Goal: Task Accomplishment & Management: Complete application form

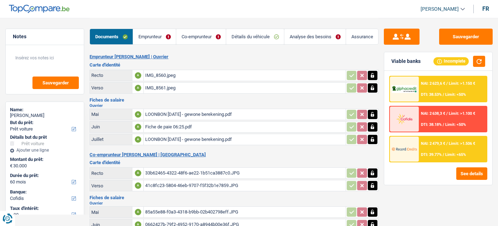
select select "car"
select select "60"
select select "cofidis"
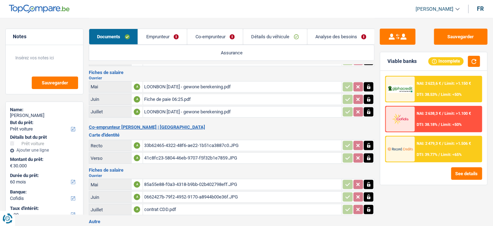
scroll to position [96, 0]
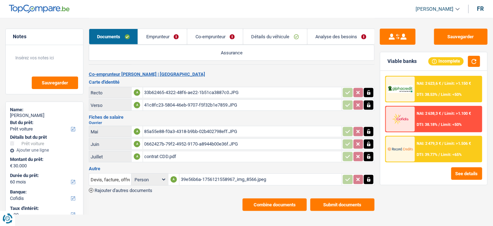
drag, startPoint x: 210, startPoint y: 40, endPoint x: 216, endPoint y: 49, distance: 10.7
click at [211, 40] on link "Co-emprunteur" at bounding box center [215, 36] width 56 height 15
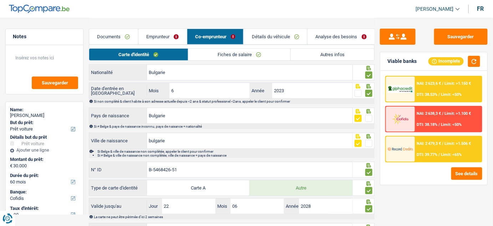
click at [237, 54] on link "Fiches de salaire" at bounding box center [239, 55] width 102 height 12
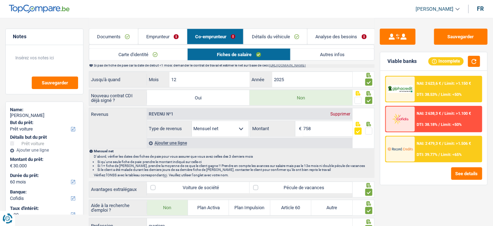
click at [178, 38] on link "Emprunteur" at bounding box center [162, 36] width 49 height 15
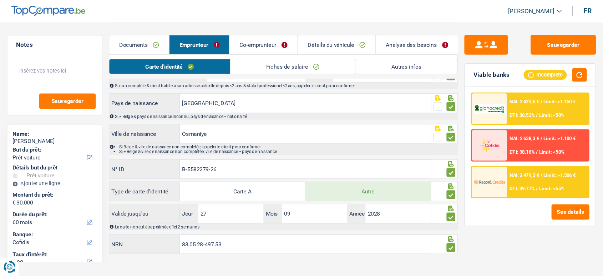
scroll to position [62, 0]
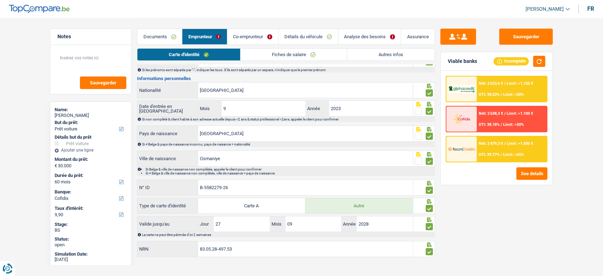
click at [302, 54] on link "Fiches de salaire" at bounding box center [294, 55] width 106 height 12
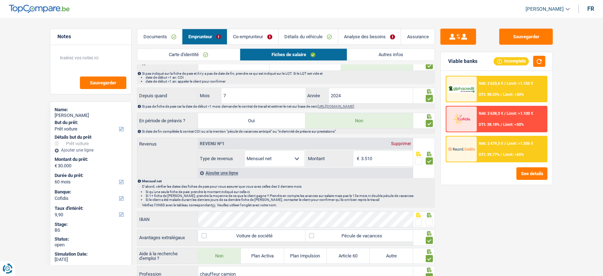
scroll to position [340, 0]
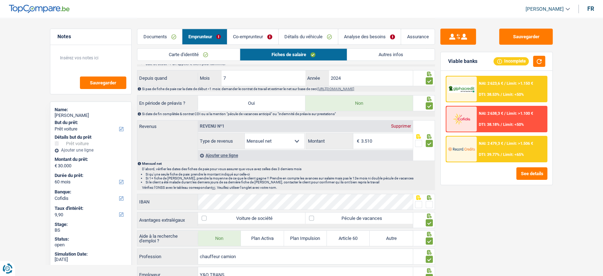
click at [245, 30] on link "Co-emprunteur" at bounding box center [252, 36] width 51 height 15
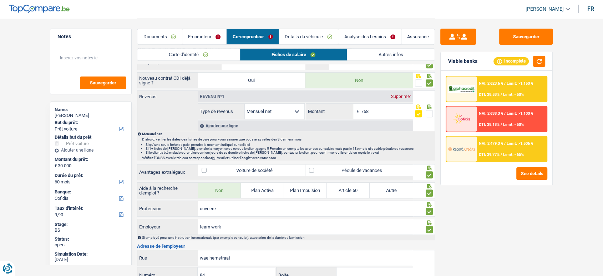
scroll to position [261, 0]
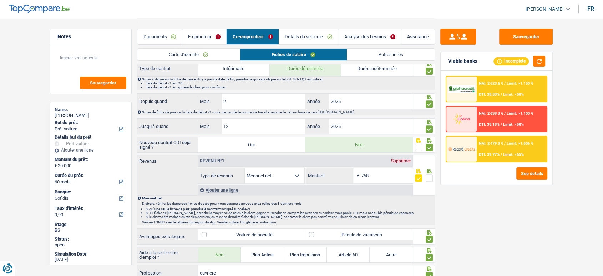
click at [196, 31] on link "Emprunteur" at bounding box center [204, 36] width 44 height 15
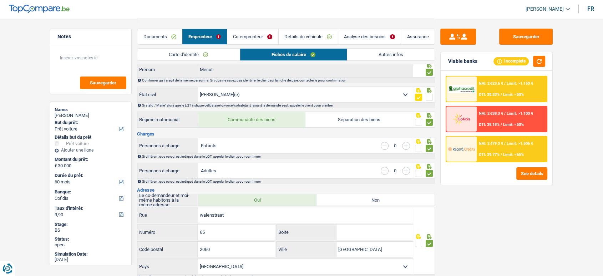
scroll to position [0, 0]
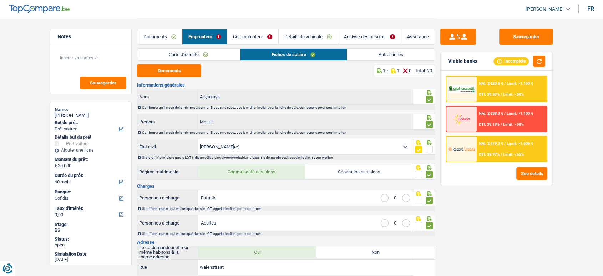
click at [378, 52] on link "Autres infos" at bounding box center [390, 55] width 87 height 12
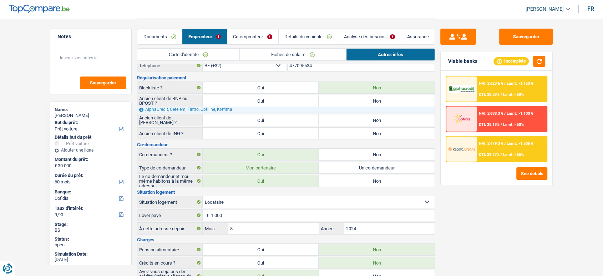
scroll to position [51, 0]
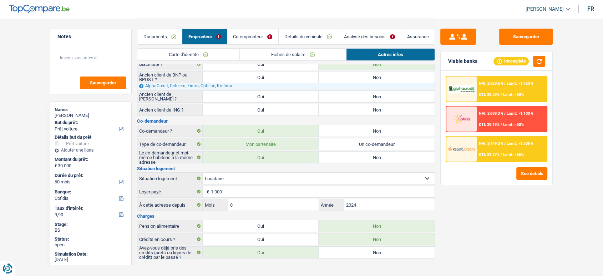
click at [251, 34] on link "Co-emprunteur" at bounding box center [252, 36] width 51 height 15
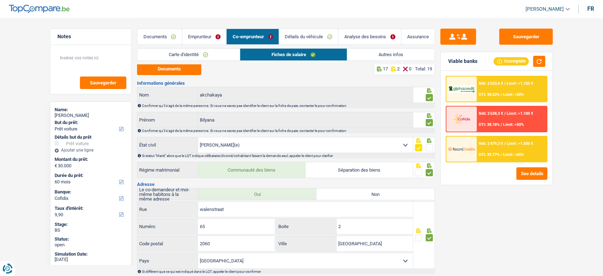
scroll to position [0, 0]
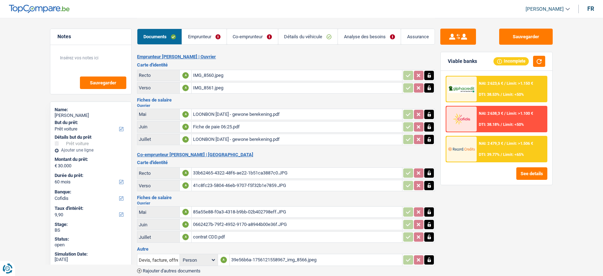
select select "car"
select select "60"
select select "cofidis"
select select "60"
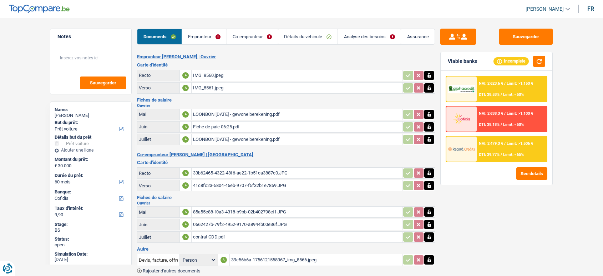
select select "60"
select select "car"
select select "yes"
select select "60"
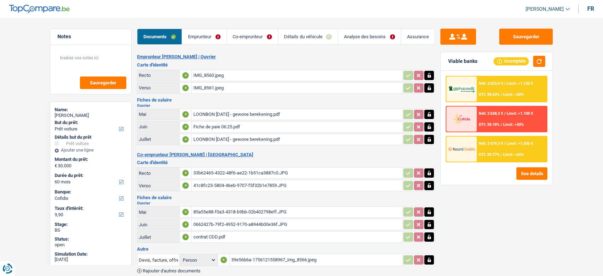
click at [470, 88] on img at bounding box center [461, 89] width 26 height 8
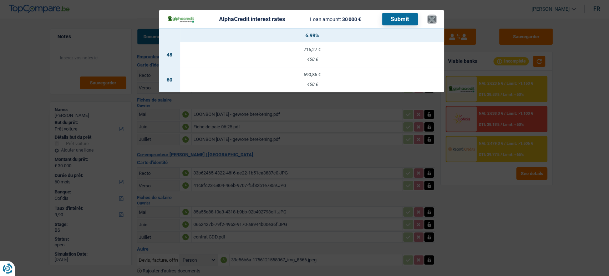
click at [432, 19] on button "×" at bounding box center [431, 19] width 7 height 7
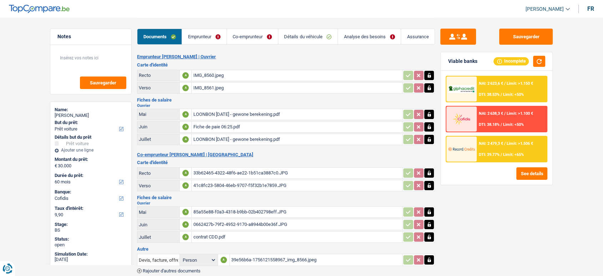
click at [214, 36] on link "Emprunteur" at bounding box center [204, 36] width 44 height 15
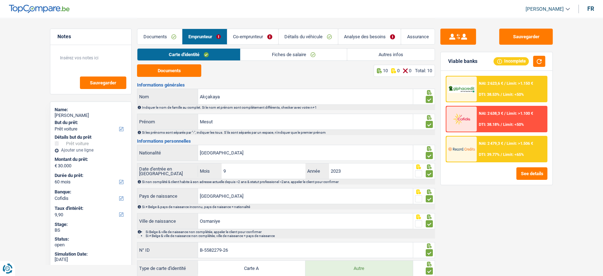
click at [360, 39] on link "Analyse des besoins" at bounding box center [369, 36] width 63 height 15
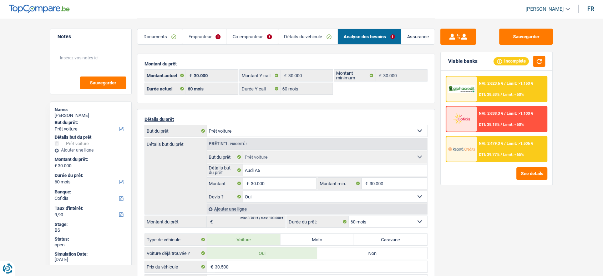
click at [309, 42] on link "Détails du véhicule" at bounding box center [307, 36] width 59 height 15
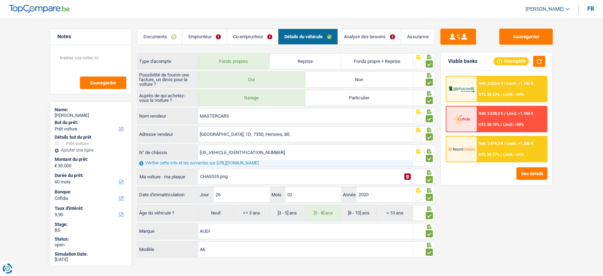
click at [267, 39] on link "Co-emprunteur" at bounding box center [252, 36] width 51 height 15
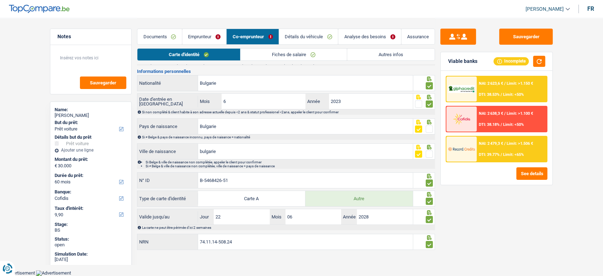
scroll to position [62, 0]
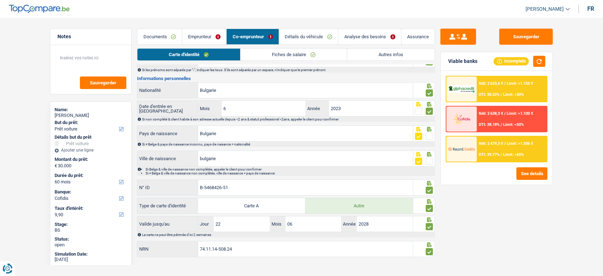
click at [385, 54] on link "Autres infos" at bounding box center [390, 55] width 87 height 12
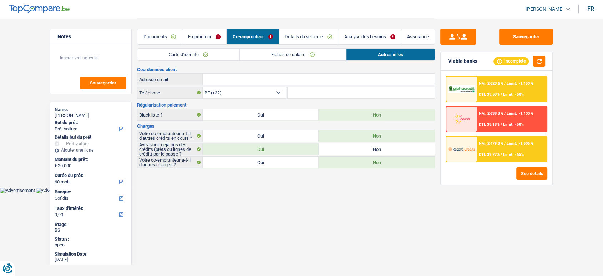
scroll to position [0, 0]
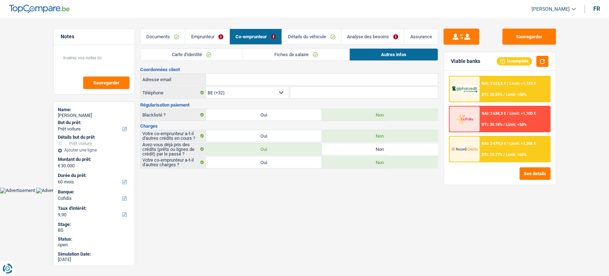
click at [357, 37] on link "Analyse des besoins" at bounding box center [373, 36] width 63 height 15
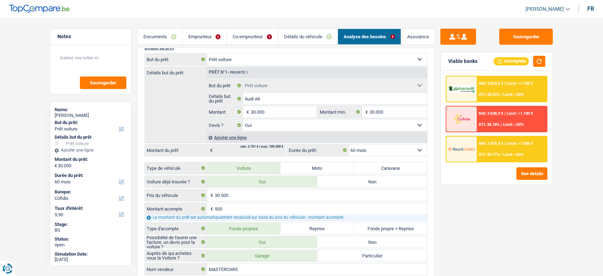
scroll to position [198, 0]
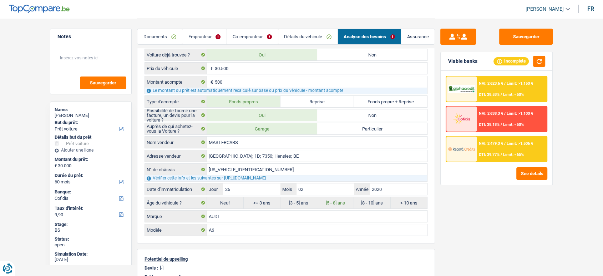
click at [494, 78] on div "NAI: 2 623,6 € / Limit: >1.150 € DTI: 38.53% / Limit: <50%" at bounding box center [512, 88] width 70 height 25
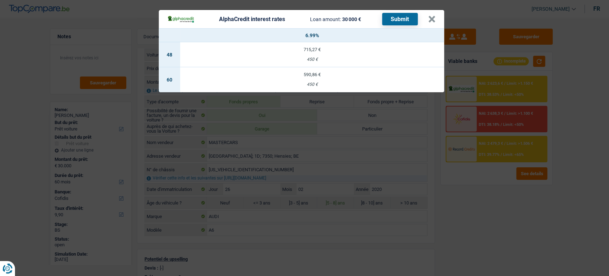
click at [325, 90] on td "590,86 € 450 €" at bounding box center [312, 79] width 264 height 25
select select "alphacredit"
type input "6,99"
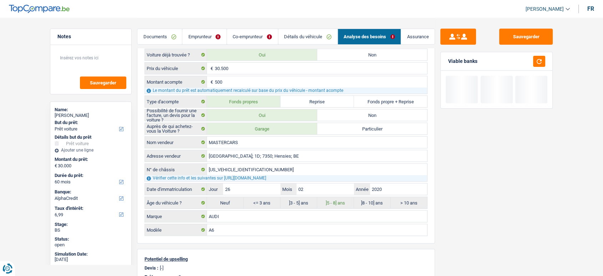
click at [264, 37] on link "Co-emprunteur" at bounding box center [252, 36] width 51 height 15
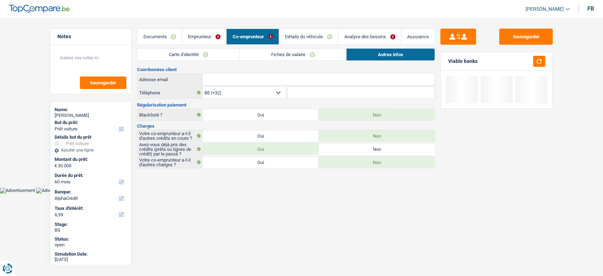
scroll to position [0, 0]
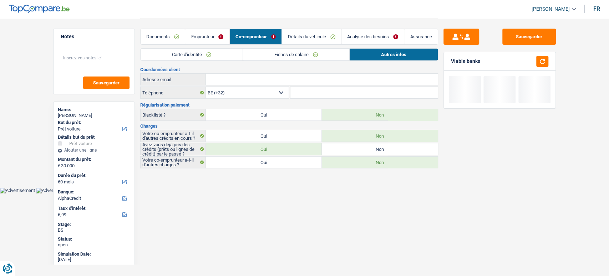
click at [212, 42] on link "Emprunteur" at bounding box center [207, 36] width 44 height 15
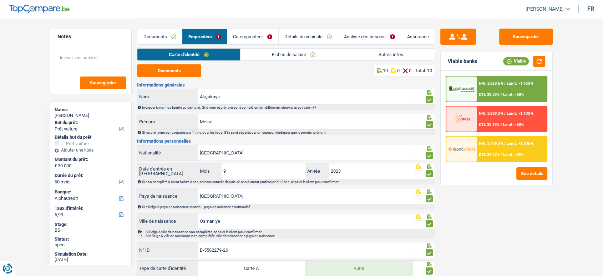
click at [534, 93] on div "NAI: 2 623,6 € / Limit: >1.150 € DTI: 38.53% / Limit: <50%" at bounding box center [512, 88] width 70 height 25
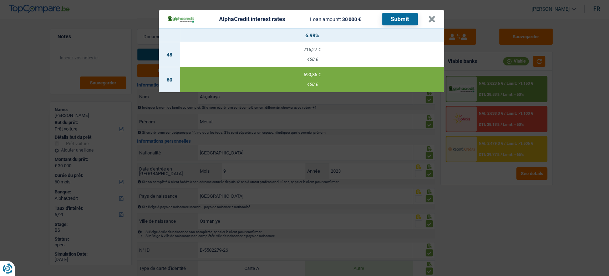
click at [391, 15] on button "Submit" at bounding box center [400, 19] width 36 height 12
click at [437, 18] on header "AlphaCredit interest rates Loan amount: 30 000 € Submit ×" at bounding box center [302, 19] width 286 height 18
click at [432, 16] on button "×" at bounding box center [431, 19] width 7 height 7
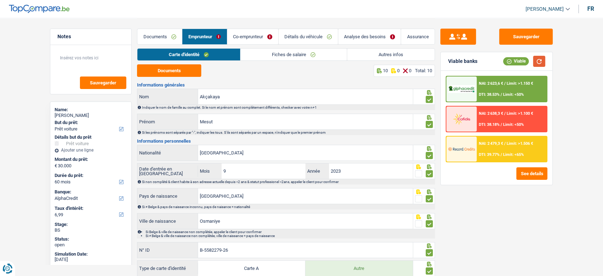
click at [539, 61] on button "button" at bounding box center [539, 61] width 12 height 11
click at [498, 87] on div "NAI: 2 623,6 € / Limit: >1.150 € DTI: 38.53% / Limit: <50%" at bounding box center [512, 88] width 70 height 25
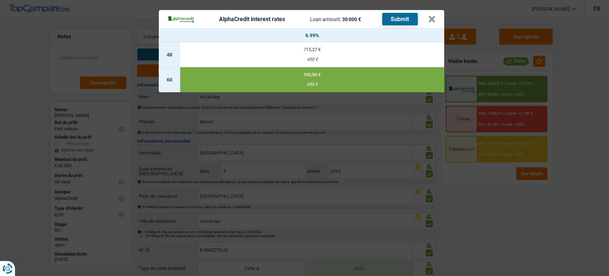
drag, startPoint x: 410, startPoint y: 19, endPoint x: 405, endPoint y: 20, distance: 4.3
click at [409, 19] on button "Submit" at bounding box center [400, 19] width 36 height 12
click at [434, 19] on button "×" at bounding box center [431, 19] width 7 height 7
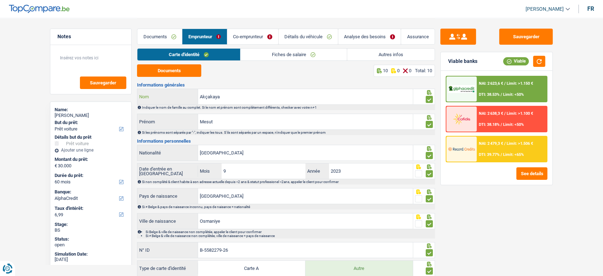
drag, startPoint x: 239, startPoint y: 95, endPoint x: 166, endPoint y: 104, distance: 73.6
click at [166, 104] on div "Akçakaya Nom" at bounding box center [275, 96] width 276 height 15
drag, startPoint x: 215, startPoint y: 94, endPoint x: 205, endPoint y: 97, distance: 10.4
click at [205, 97] on input "Akçakaya" at bounding box center [305, 96] width 215 height 15
drag, startPoint x: 135, startPoint y: 39, endPoint x: 156, endPoint y: 39, distance: 21.1
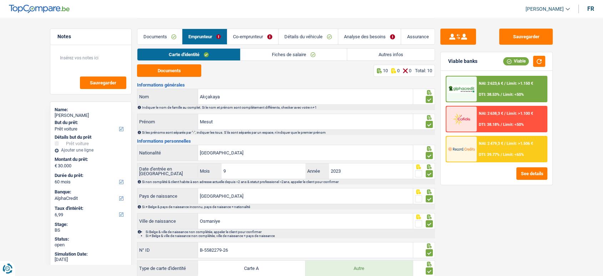
click at [138, 39] on div "Notes Sauvegarder Name: [PERSON_NAME] But du prêt: Confort maison: meubles, tex…" at bounding box center [302, 169] width 514 height 303
click at [318, 38] on link "Détails du véhicule" at bounding box center [308, 36] width 59 height 15
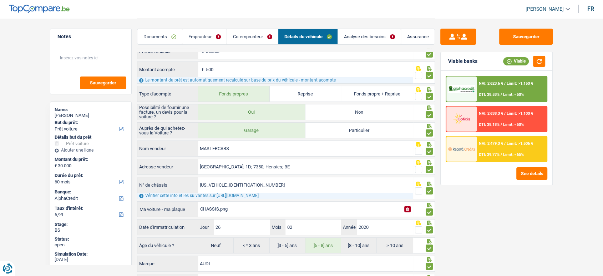
scroll to position [96, 0]
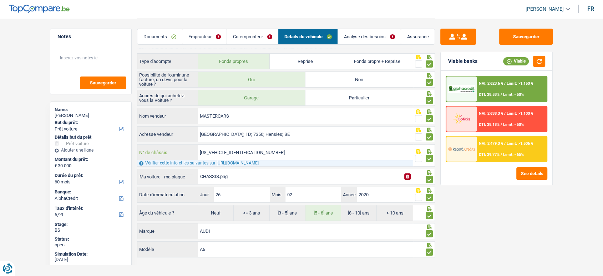
click at [271, 153] on input "[US_VEHICLE_IDENTIFICATION_NUMBER]" at bounding box center [305, 152] width 215 height 15
drag, startPoint x: 276, startPoint y: 151, endPoint x: 166, endPoint y: 153, distance: 109.6
click at [166, 153] on div "[US_VEHICLE_IDENTIFICATION_NUMBER] N° de châssis" at bounding box center [275, 152] width 276 height 15
click at [521, 89] on div "NAI: 2 623,6 € / Limit: >1.150 € DTI: 38.53% / Limit: <50%" at bounding box center [512, 88] width 70 height 25
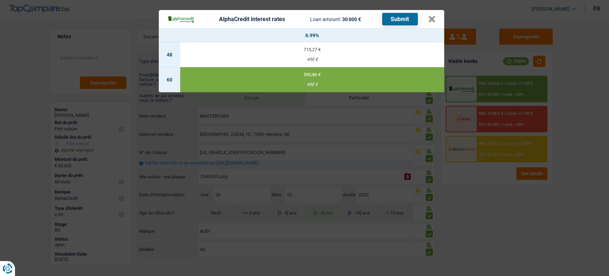
click at [437, 20] on header "AlphaCredit interest rates Loan amount: 30 000 € Submit ×" at bounding box center [302, 19] width 286 height 18
click at [437, 17] on header "AlphaCredit interest rates Loan amount: 30 000 € Submit ×" at bounding box center [302, 19] width 286 height 18
click at [427, 20] on div "AlphaCredit interest rates Loan amount: 30 000 € Submit" at bounding box center [297, 19] width 261 height 12
click at [430, 17] on button "×" at bounding box center [431, 19] width 7 height 7
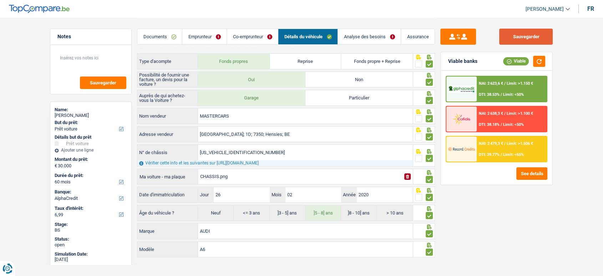
click at [517, 42] on button "Sauvegarder" at bounding box center [526, 37] width 54 height 16
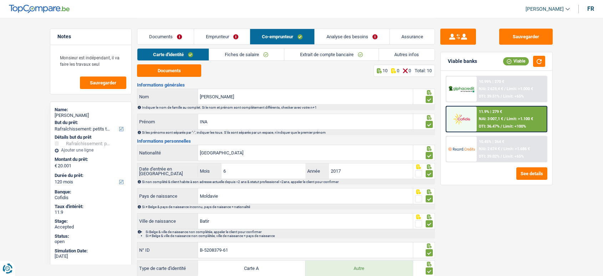
select select "houseOrGarden"
select select "120"
select select "married"
select select "BE"
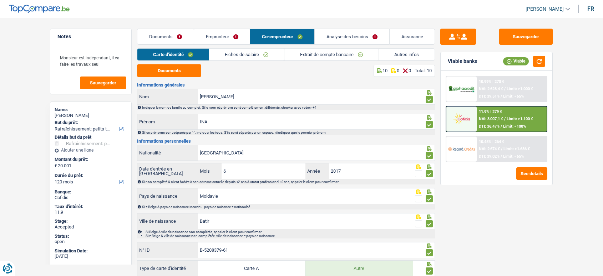
select select "worker"
select select "familyAllowances"
select select "netSalary"
select select "mealVouchers"
select select "BE"
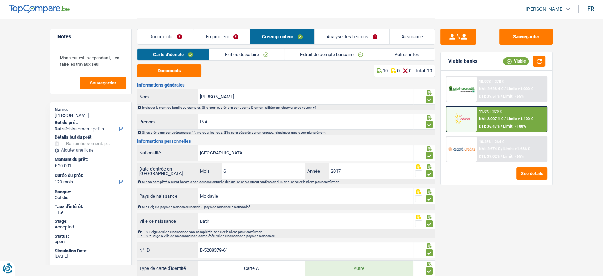
click at [268, 52] on link "Fiches de salaire" at bounding box center [246, 55] width 75 height 12
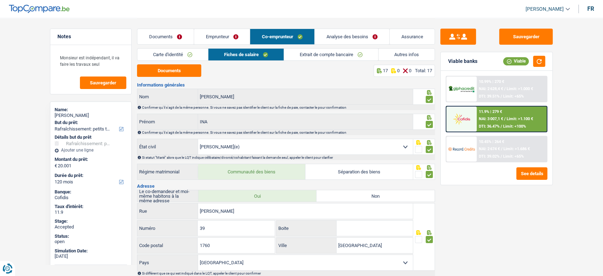
click at [345, 52] on link "Extrait de compte bancaire" at bounding box center [331, 55] width 94 height 12
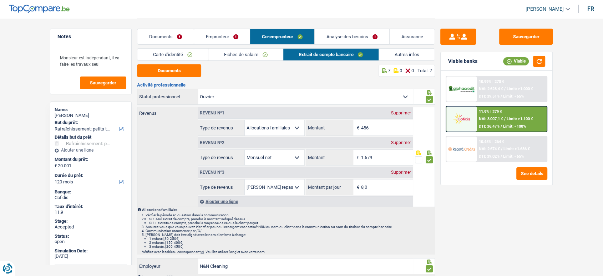
click at [251, 51] on link "Fiches de salaire" at bounding box center [245, 55] width 75 height 12
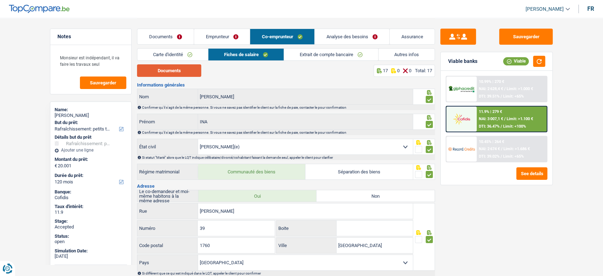
click at [177, 72] on button "Documents" at bounding box center [169, 70] width 64 height 12
click at [236, 36] on link "Emprunteur" at bounding box center [222, 36] width 56 height 15
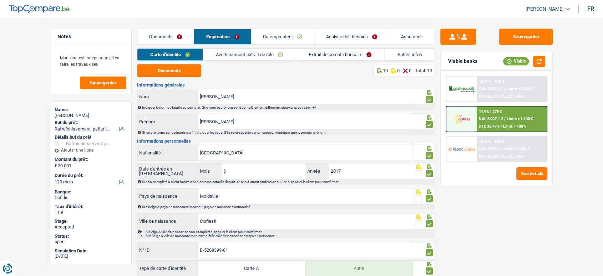
click at [257, 50] on link "Avertissement-extrait de rôle" at bounding box center [249, 55] width 92 height 12
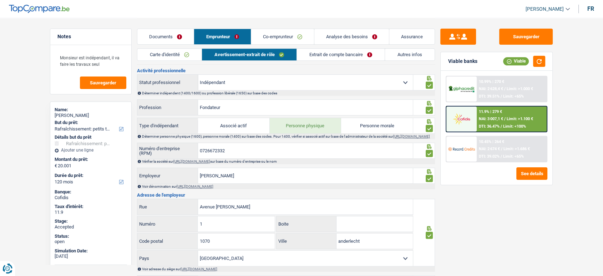
scroll to position [277, 0]
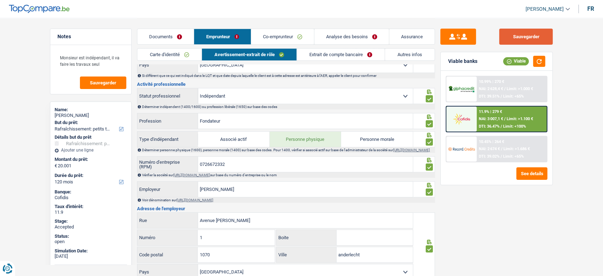
click at [521, 32] on button "Sauvegarder" at bounding box center [526, 37] width 54 height 16
click at [365, 52] on link "Extrait de compte bancaire" at bounding box center [341, 55] width 88 height 12
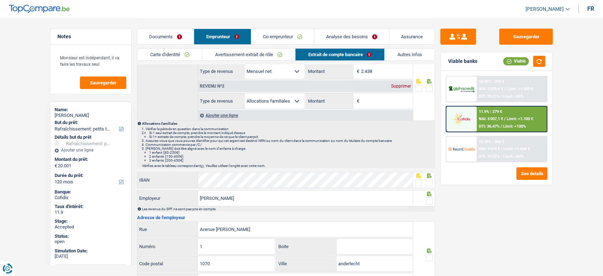
scroll to position [0, 0]
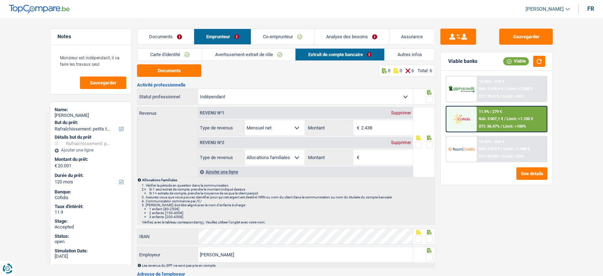
click at [405, 140] on div "Supprimer" at bounding box center [401, 142] width 24 height 4
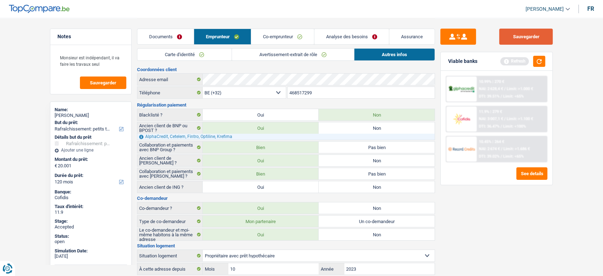
click at [539, 36] on button "Sauvegarder" at bounding box center [526, 37] width 54 height 16
click at [213, 56] on link "Carte d'identité" at bounding box center [184, 55] width 94 height 12
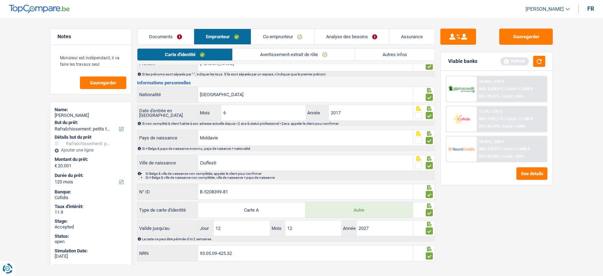
scroll to position [62, 0]
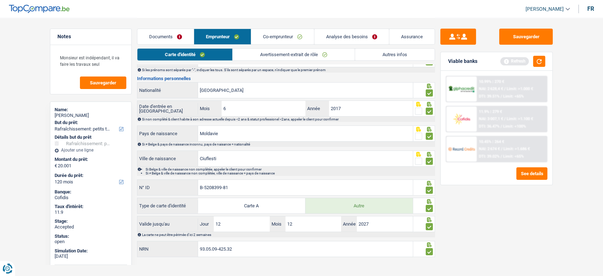
click at [281, 56] on link "Avertissement-extrait de rôle" at bounding box center [294, 55] width 122 height 12
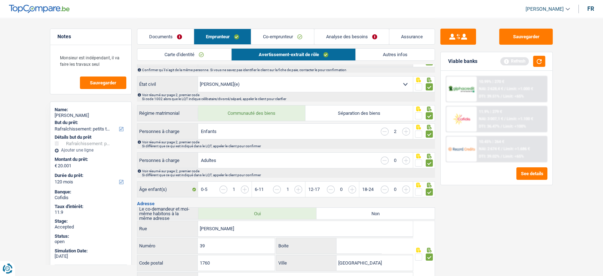
click at [182, 39] on link "Documents" at bounding box center [165, 36] width 56 height 15
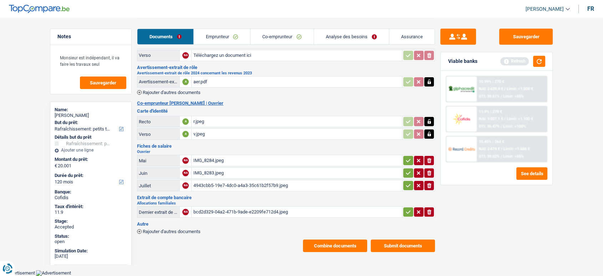
scroll to position [24, 0]
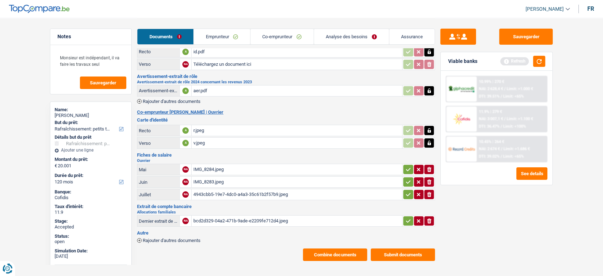
click at [249, 216] on div "bcd2d329-04a2-471b-9ade-e2209fe712d4.jpeg" at bounding box center [297, 220] width 208 height 11
click at [538, 56] on button "button" at bounding box center [539, 61] width 12 height 11
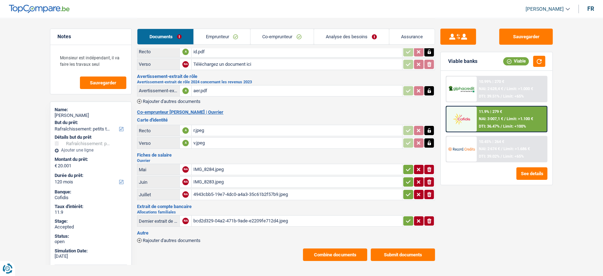
click at [233, 37] on link "Emprunteur" at bounding box center [222, 36] width 56 height 15
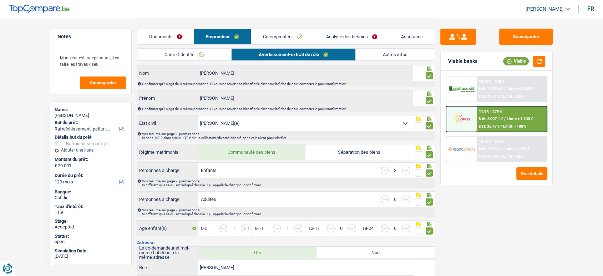
click at [200, 55] on link "Carte d'identité" at bounding box center [184, 55] width 94 height 12
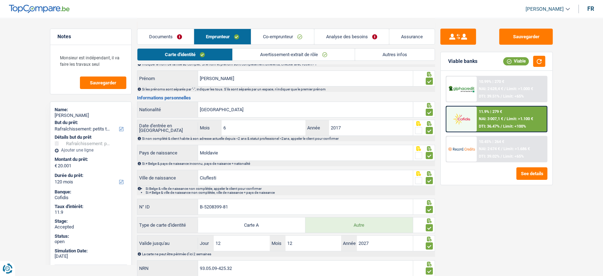
scroll to position [62, 0]
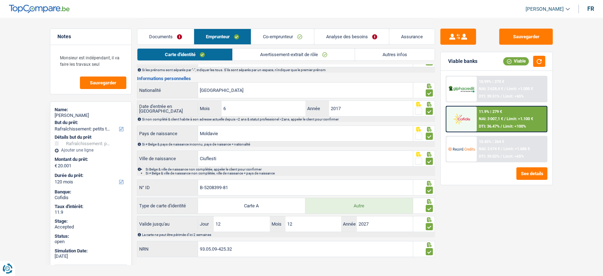
click at [292, 36] on link "Co-emprunteur" at bounding box center [282, 36] width 63 height 15
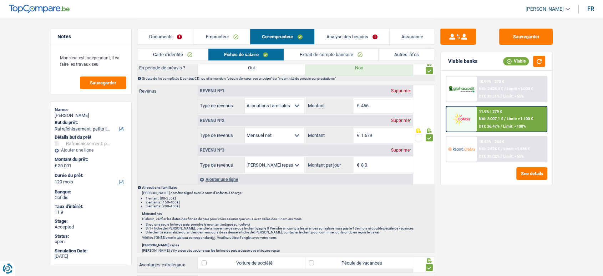
scroll to position [305, 0]
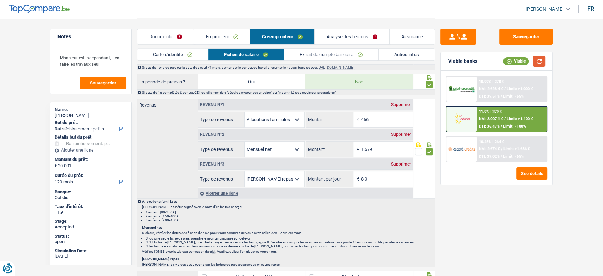
click at [541, 60] on button "button" at bounding box center [539, 61] width 12 height 11
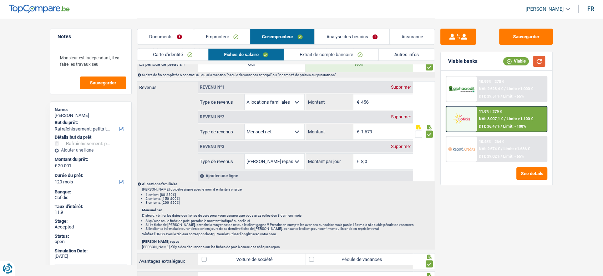
scroll to position [322, 0]
click at [225, 40] on link "Emprunteur" at bounding box center [222, 36] width 56 height 15
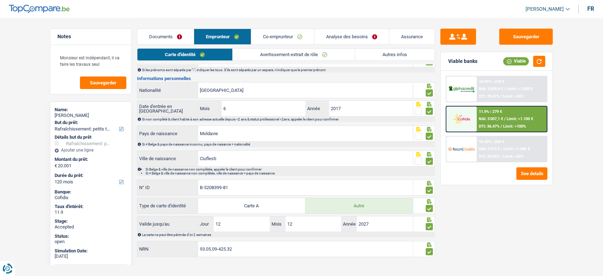
click at [266, 49] on link "Avertissement-extrait de rôle" at bounding box center [294, 55] width 122 height 12
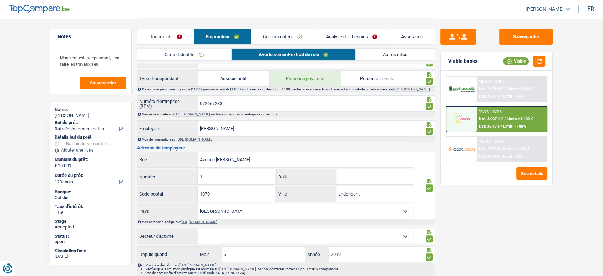
scroll to position [300, 0]
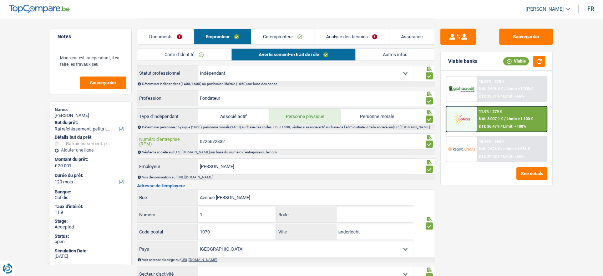
drag, startPoint x: 246, startPoint y: 141, endPoint x: 184, endPoint y: 150, distance: 62.4
click at [184, 149] on div "0726672332 Numéro d'entreprise (RPM)" at bounding box center [275, 140] width 276 height 15
click at [210, 154] on link "https://kbopub.economie.fgov.be/kbopub/zoeknummerform.html" at bounding box center [191, 152] width 37 height 4
drag, startPoint x: 170, startPoint y: 37, endPoint x: 176, endPoint y: 25, distance: 14.0
click at [170, 37] on link "Documents" at bounding box center [165, 36] width 56 height 15
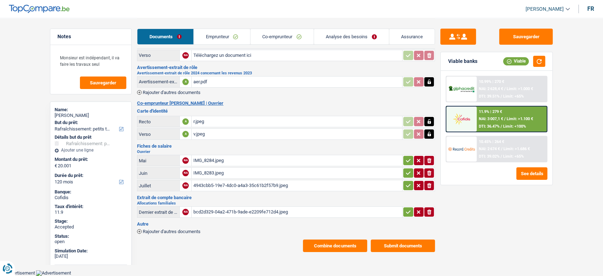
scroll to position [24, 0]
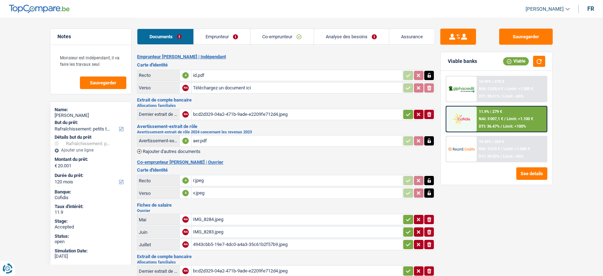
select select "houseOrGarden"
select select "120"
select select "married"
select select "BE"
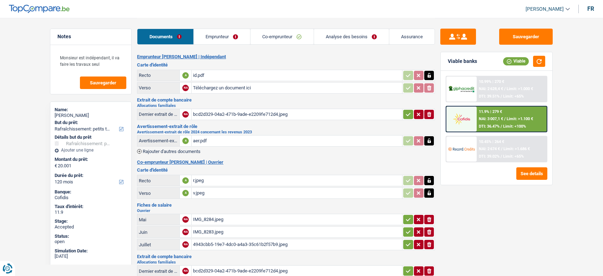
select select "independent"
select select "BE"
select select "netSalary"
select select "familyAllowances"
click at [227, 31] on link "Emprunteur" at bounding box center [222, 36] width 56 height 15
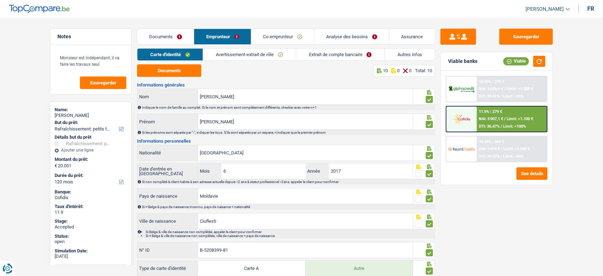
click at [242, 53] on link "Avertissement-extrait de rôle" at bounding box center [249, 55] width 92 height 12
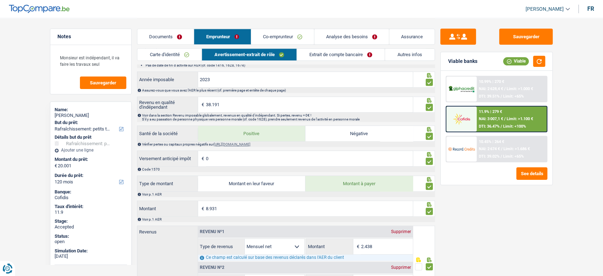
scroll to position [599, 0]
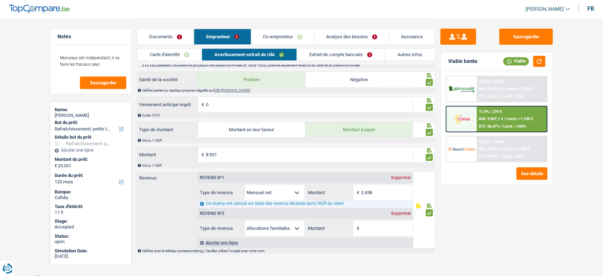
click at [404, 215] on div "Supprimer" at bounding box center [401, 213] width 24 height 4
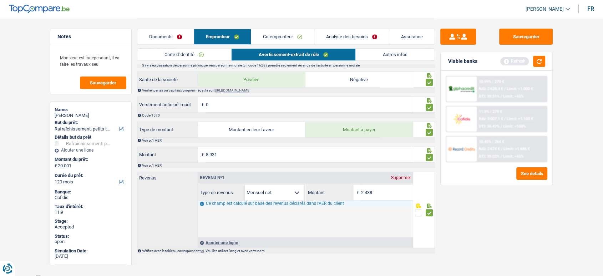
scroll to position [570, 0]
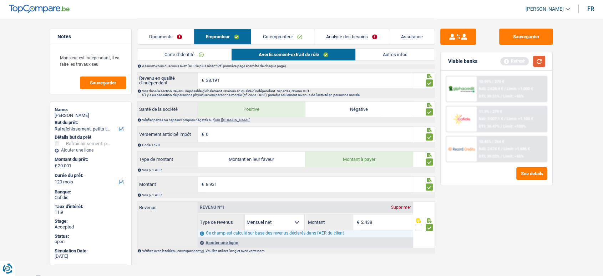
click at [541, 62] on button "button" at bounding box center [539, 61] width 12 height 11
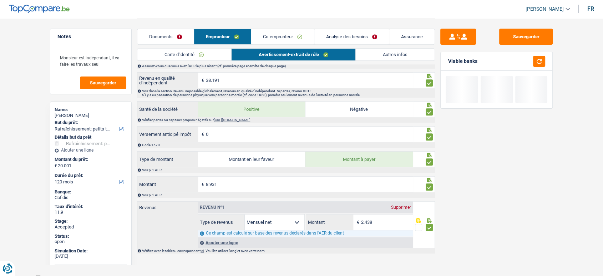
click at [287, 40] on link "Co-emprunteur" at bounding box center [282, 36] width 63 height 15
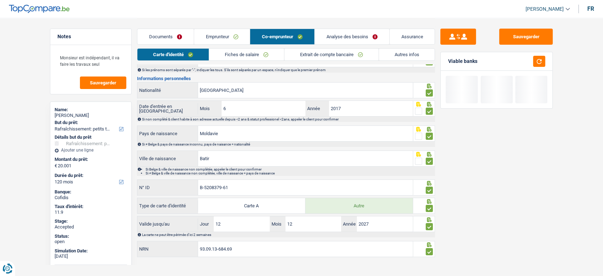
click at [224, 33] on link "Emprunteur" at bounding box center [222, 36] width 56 height 15
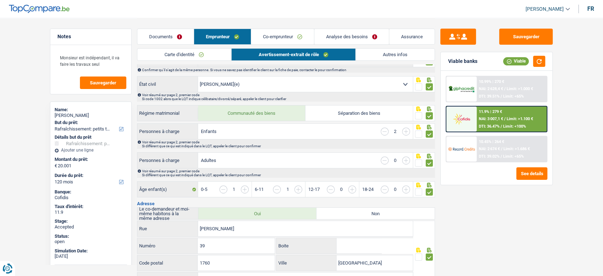
click at [283, 37] on link "Co-emprunteur" at bounding box center [282, 36] width 63 height 15
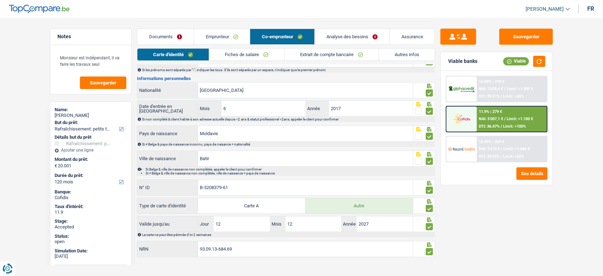
click at [260, 56] on link "Fiches de salaire" at bounding box center [246, 55] width 75 height 12
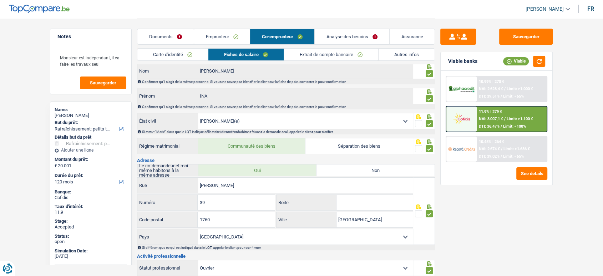
scroll to position [0, 0]
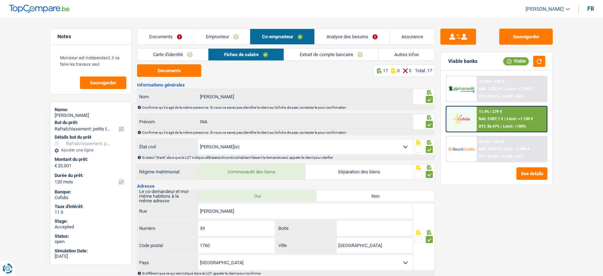
click at [313, 55] on link "Extrait de compte bancaire" at bounding box center [331, 55] width 94 height 12
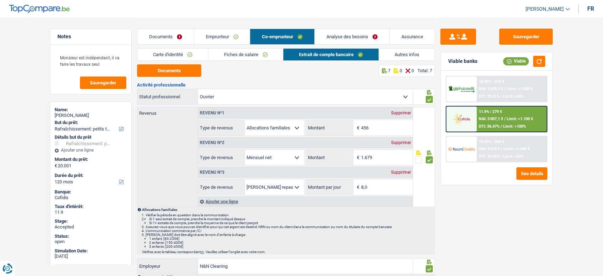
click at [242, 54] on link "Fiches de salaire" at bounding box center [245, 55] width 75 height 12
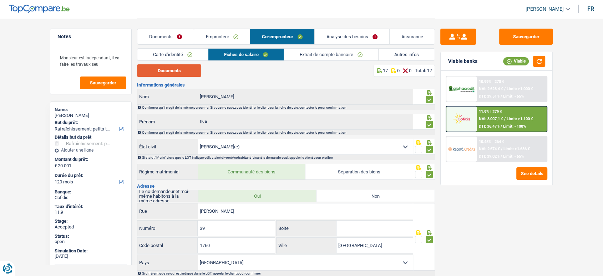
click at [166, 71] on button "Documents" at bounding box center [169, 70] width 64 height 12
click at [150, 36] on link "Documents" at bounding box center [165, 36] width 56 height 15
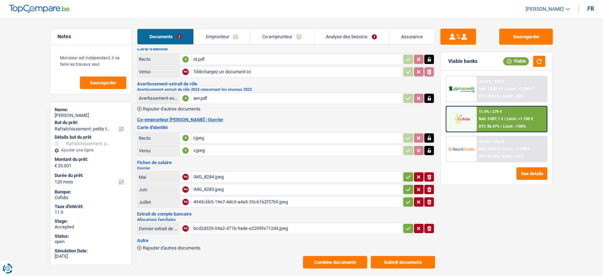
scroll to position [24, 0]
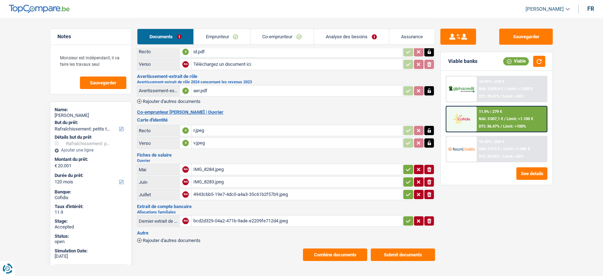
click at [216, 218] on div "bcd2d329-04a2-471b-9ade-e2209fe712d4.jpeg" at bounding box center [297, 220] width 208 height 11
click at [283, 39] on link "Co-emprunteur" at bounding box center [282, 36] width 63 height 15
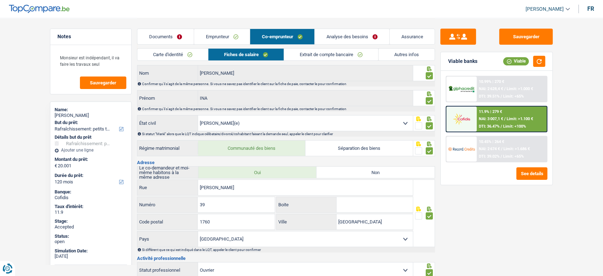
click at [297, 55] on link "Extrait de compte bancaire" at bounding box center [331, 55] width 94 height 12
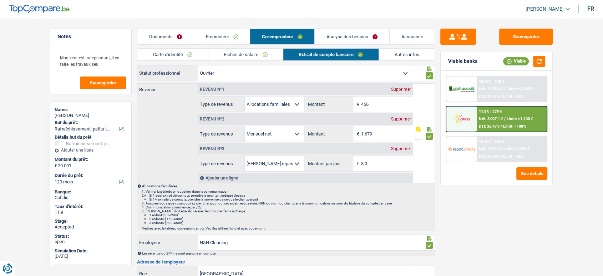
click at [246, 51] on link "Fiches de salaire" at bounding box center [245, 55] width 75 height 12
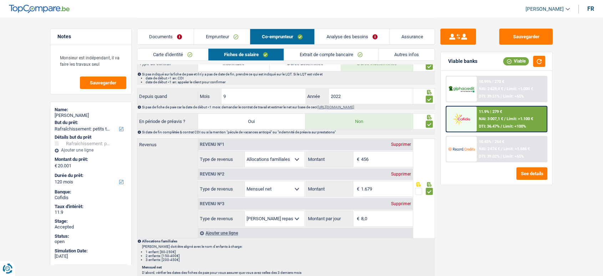
scroll to position [262, 0]
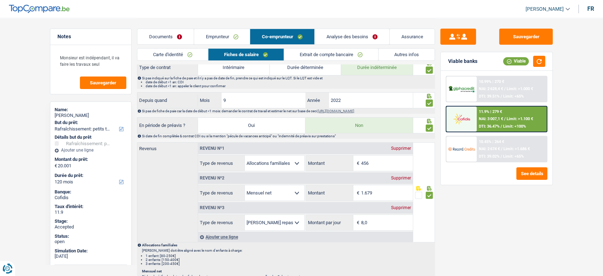
click at [223, 30] on link "Emprunteur" at bounding box center [222, 36] width 56 height 15
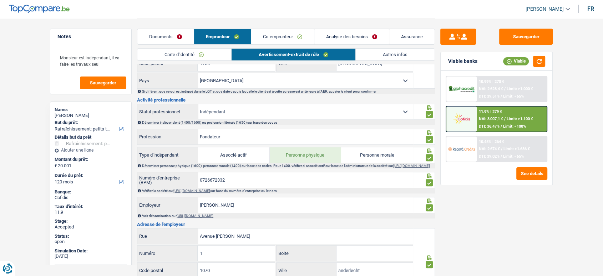
click at [302, 34] on link "Co-emprunteur" at bounding box center [282, 36] width 63 height 15
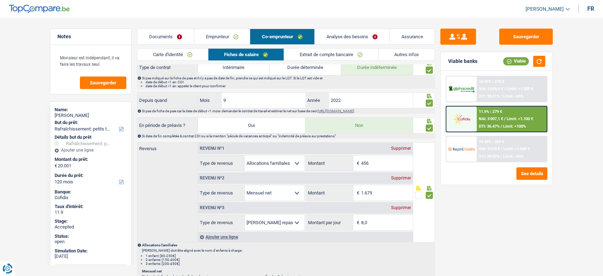
click at [309, 50] on link "Extrait de compte bancaire" at bounding box center [331, 55] width 94 height 12
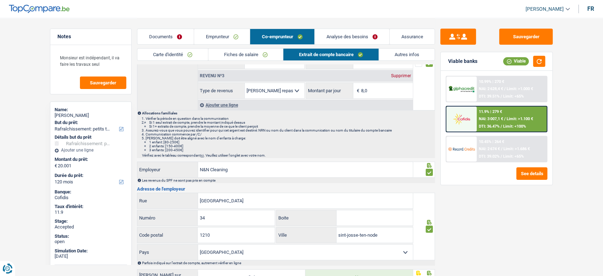
scroll to position [0, 0]
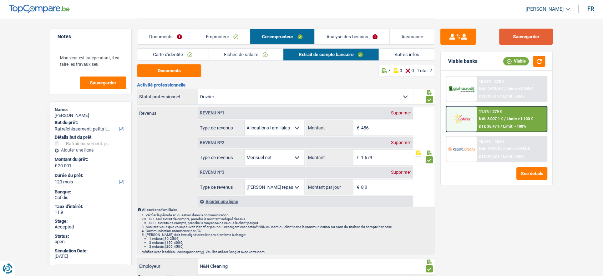
click at [539, 42] on button "Sauvegarder" at bounding box center [526, 37] width 54 height 16
click at [172, 33] on link "Documents" at bounding box center [165, 36] width 56 height 15
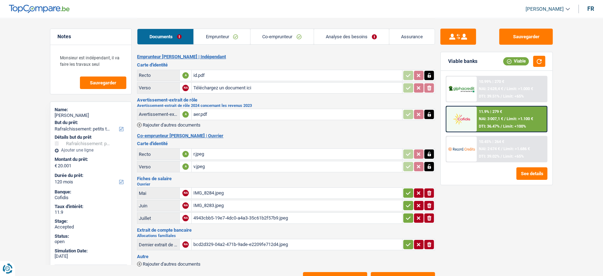
click at [225, 33] on link "Emprunteur" at bounding box center [222, 36] width 56 height 15
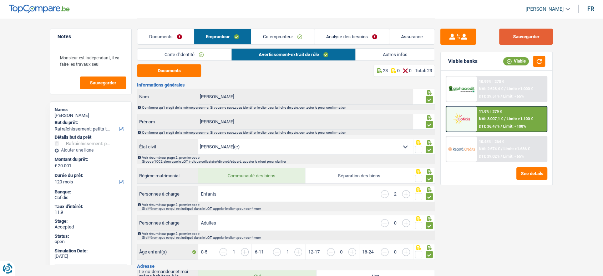
click at [534, 34] on button "Sauvegarder" at bounding box center [526, 37] width 54 height 16
click at [284, 42] on link "Co-emprunteur" at bounding box center [282, 36] width 63 height 15
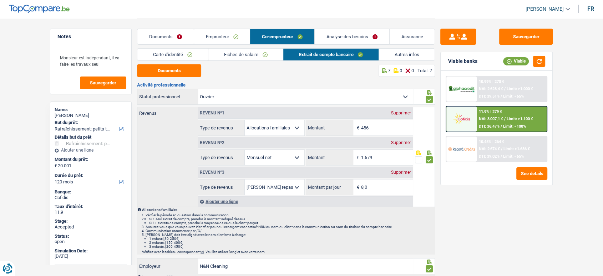
click at [223, 37] on link "Emprunteur" at bounding box center [222, 36] width 56 height 15
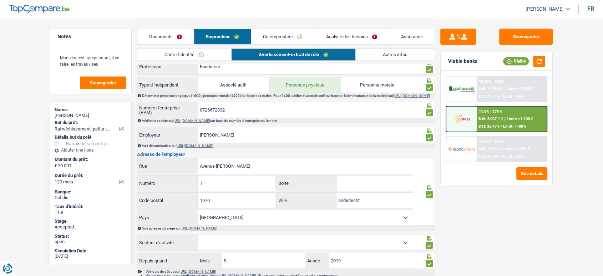
click at [271, 30] on link "Co-emprunteur" at bounding box center [282, 36] width 63 height 15
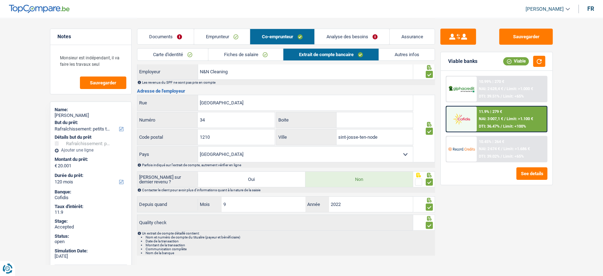
click at [156, 37] on link "Documents" at bounding box center [165, 36] width 56 height 15
